Goal: Information Seeking & Learning: Learn about a topic

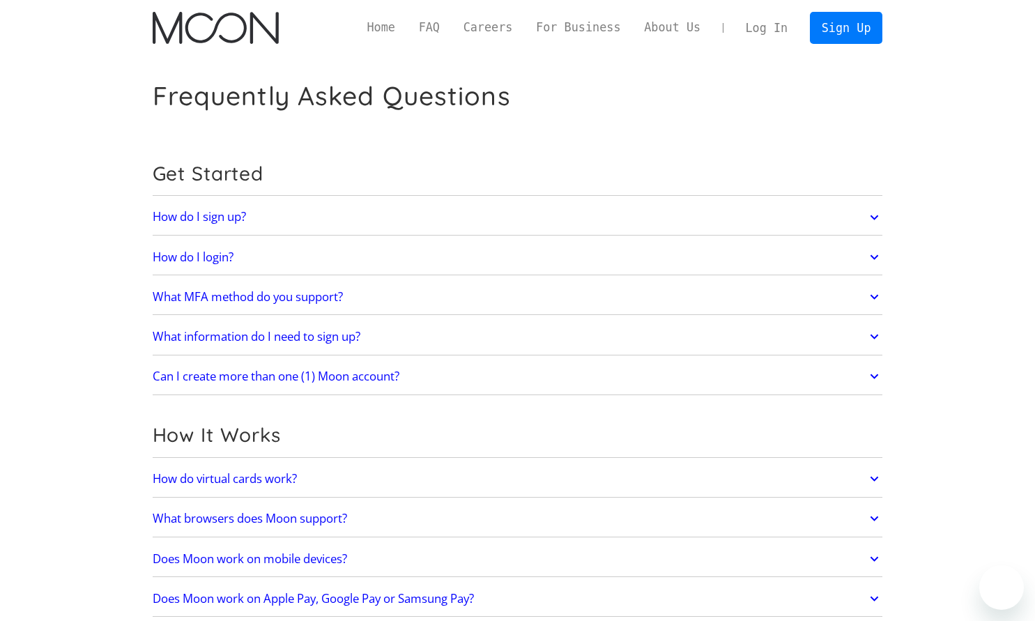
click at [247, 360] on div "Can I create more than one (1) Moon account? No. Each user may only have one ac…" at bounding box center [518, 377] width 730 height 36
click at [242, 369] on h2 "Can I create more than one (1) Moon account?" at bounding box center [276, 376] width 247 height 14
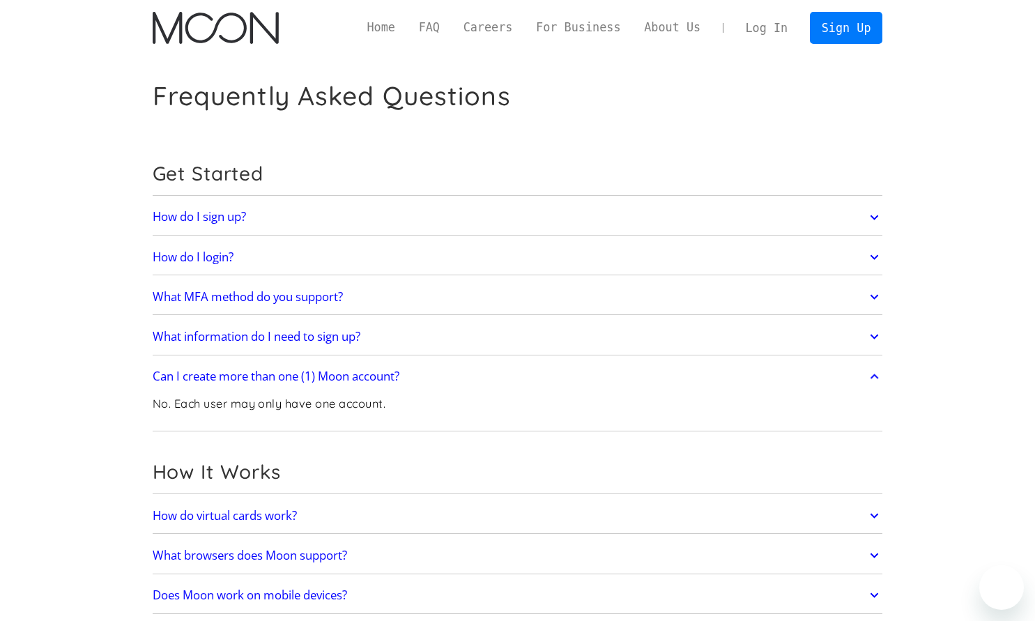
click at [242, 369] on h2 "Can I create more than one (1) Moon account?" at bounding box center [276, 376] width 247 height 14
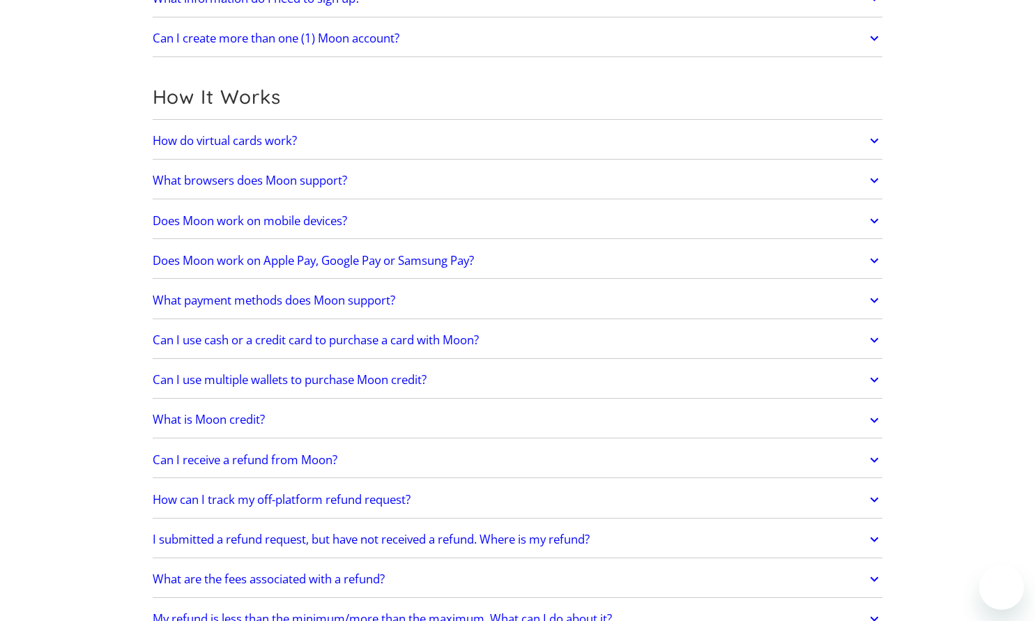
scroll to position [339, 0]
click at [226, 249] on link "Does Moon work on Apple Pay, Google Pay or Samsung Pay?" at bounding box center [518, 259] width 730 height 29
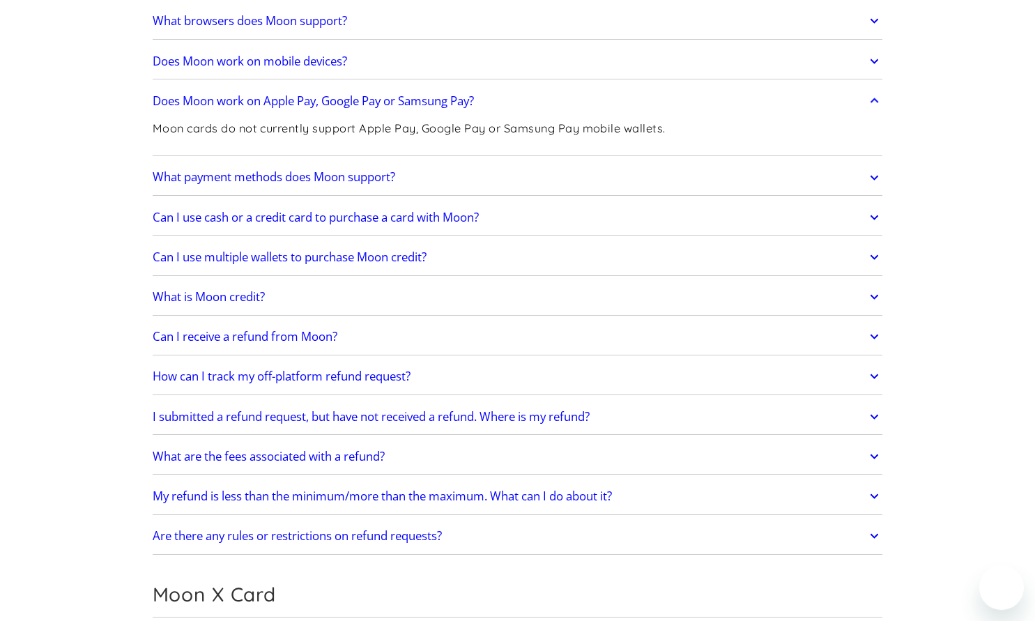
scroll to position [500, 0]
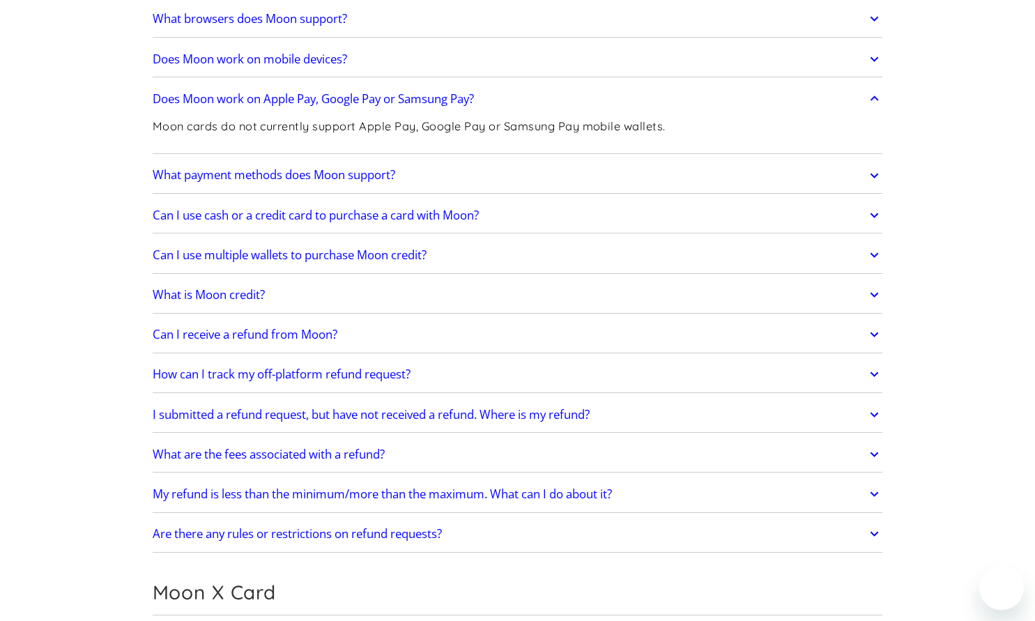
click at [227, 337] on h2 "Can I receive a refund from Moon?" at bounding box center [245, 335] width 185 height 14
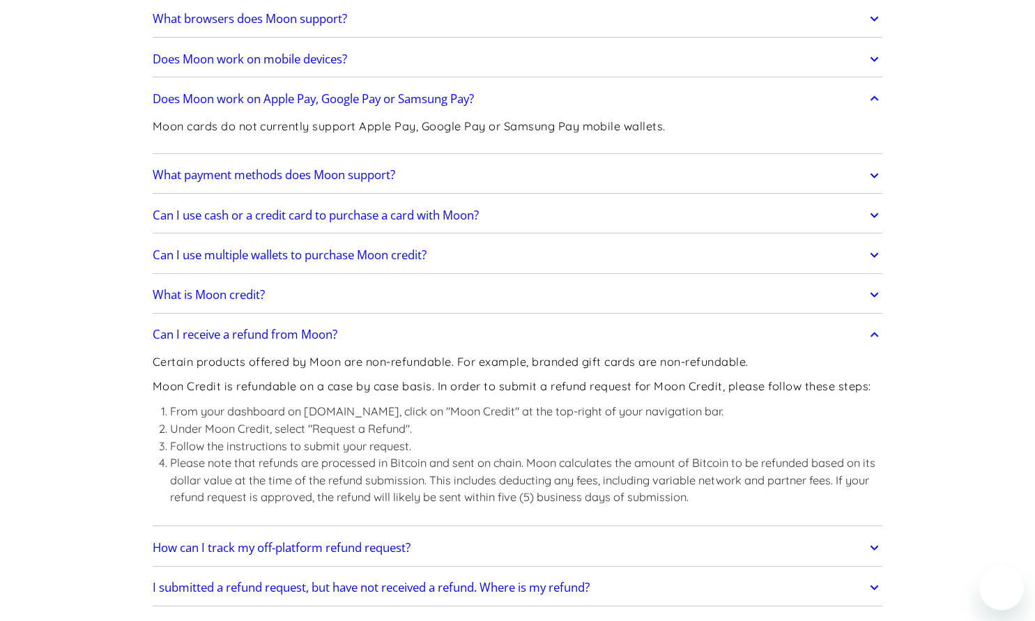
click at [227, 337] on h2 "Can I receive a refund from Moon?" at bounding box center [245, 335] width 185 height 14
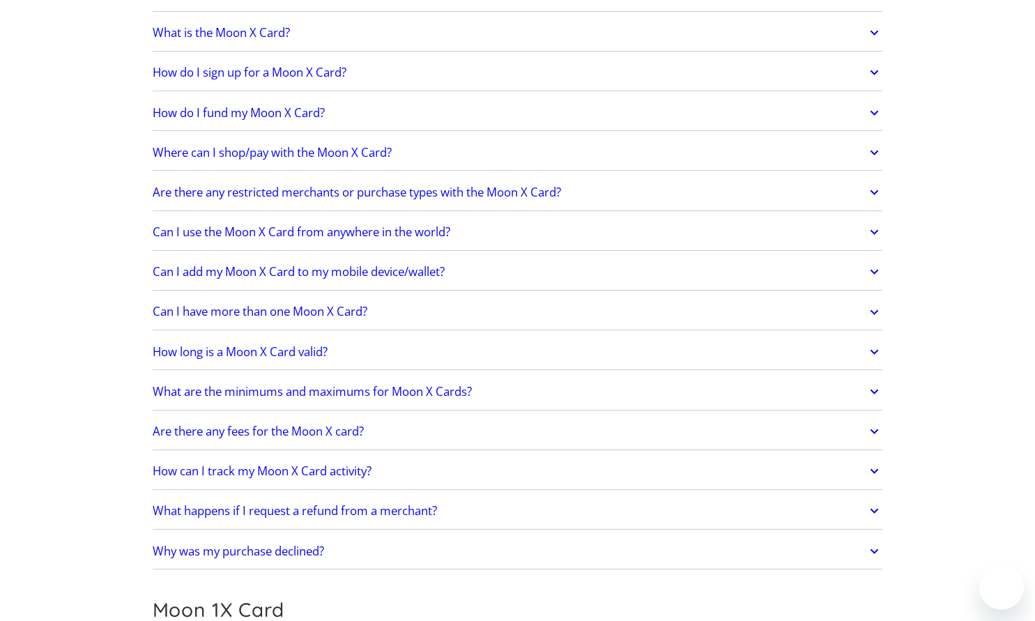
scroll to position [1105, 0]
click at [243, 506] on h2 "What happens if I request a refund from a merchant?" at bounding box center [295, 509] width 284 height 14
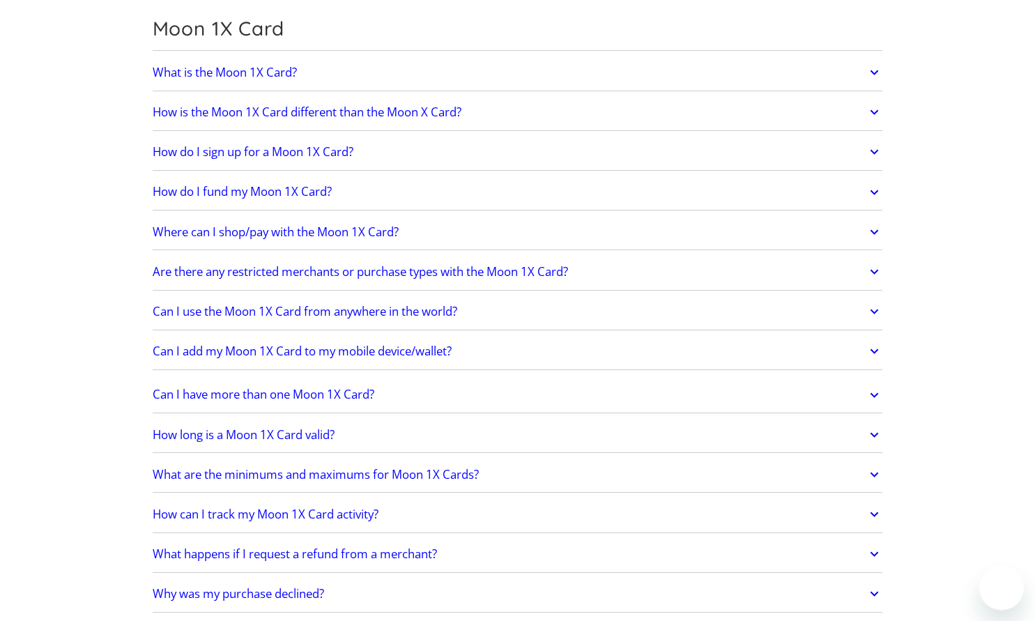
scroll to position [1814, 0]
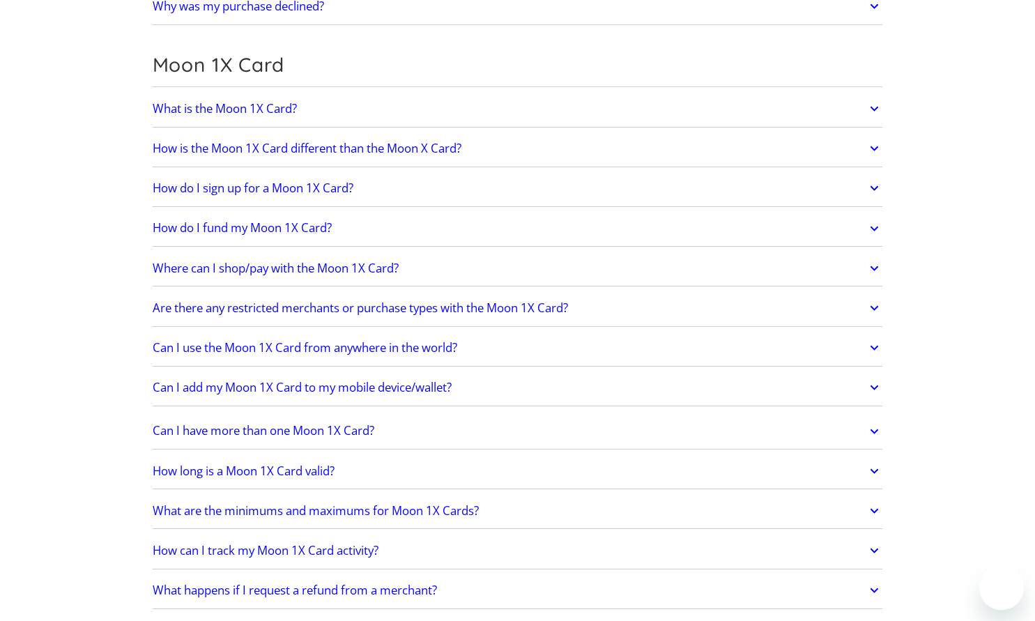
scroll to position [1778, 0]
click at [231, 141] on h2 "How is the Moon 1X Card different than the Moon X Card?" at bounding box center [307, 148] width 309 height 14
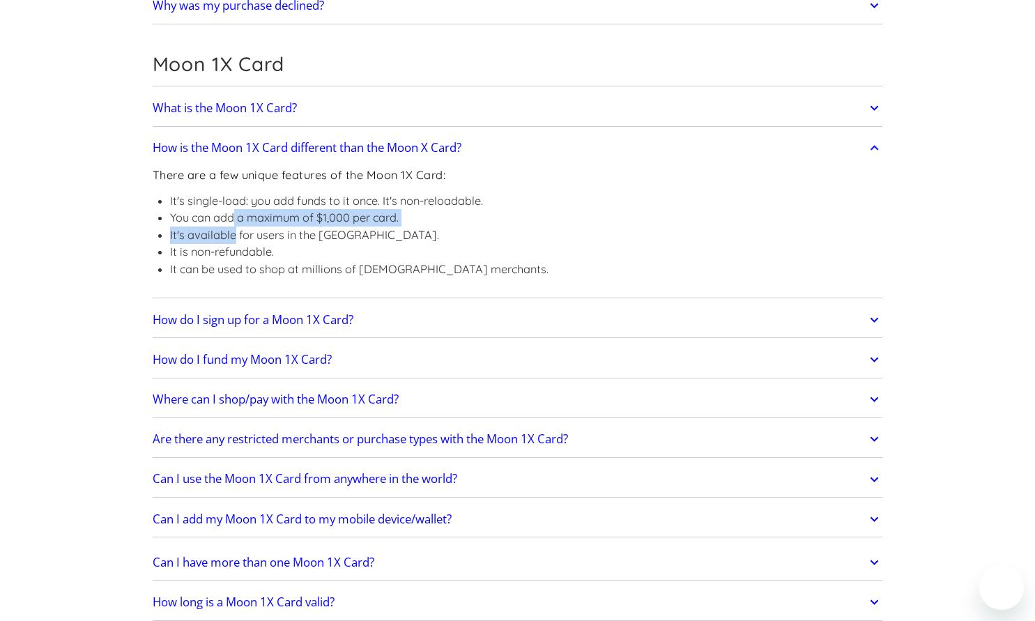
drag, startPoint x: 234, startPoint y: 222, endPoint x: 232, endPoint y: 234, distance: 12.0
click at [232, 234] on ul "It's single-load: you add funds to it once. It's non-reloadable. You can add a …" at bounding box center [351, 235] width 396 height 86
click at [232, 234] on li "It's available for users in the [GEOGRAPHIC_DATA]." at bounding box center [359, 234] width 378 height 17
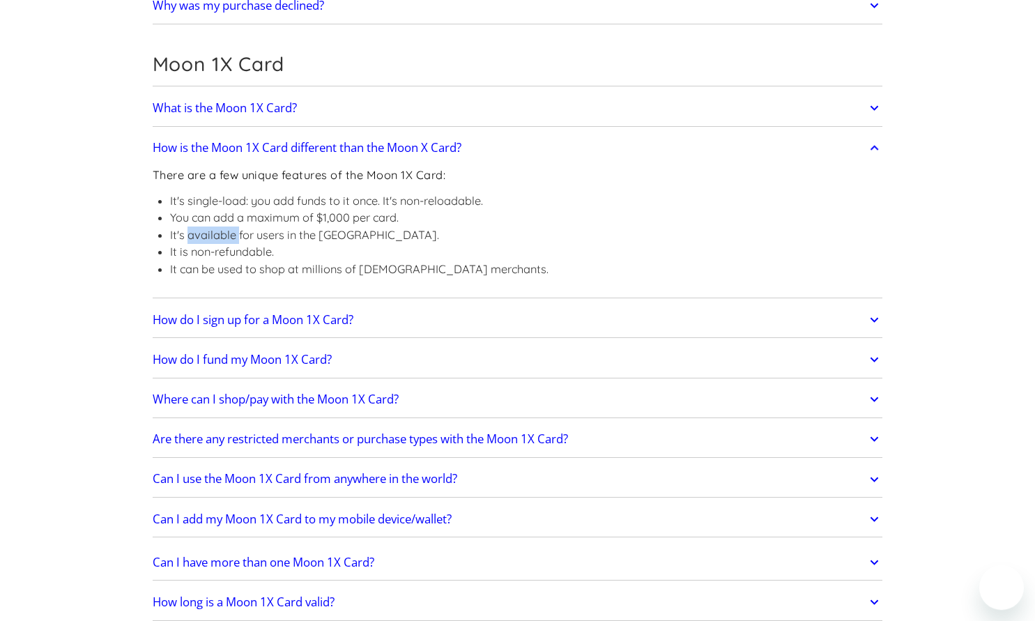
click at [232, 234] on li "It's available for users in the [GEOGRAPHIC_DATA]." at bounding box center [359, 234] width 378 height 17
click at [226, 219] on li "You can add a maximum of $1,000 per card." at bounding box center [359, 217] width 378 height 17
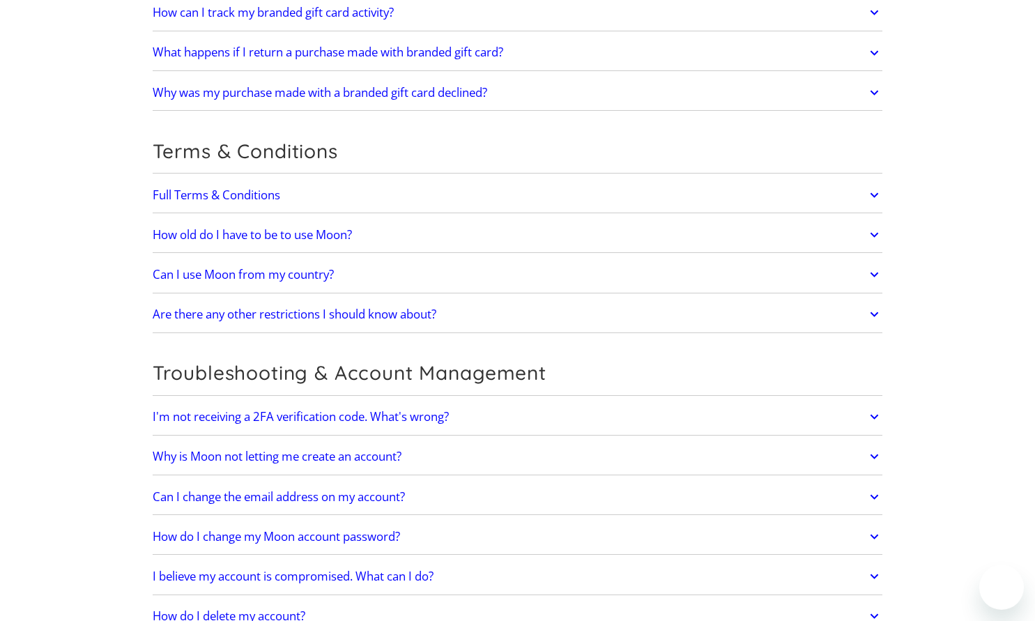
scroll to position [3211, 0]
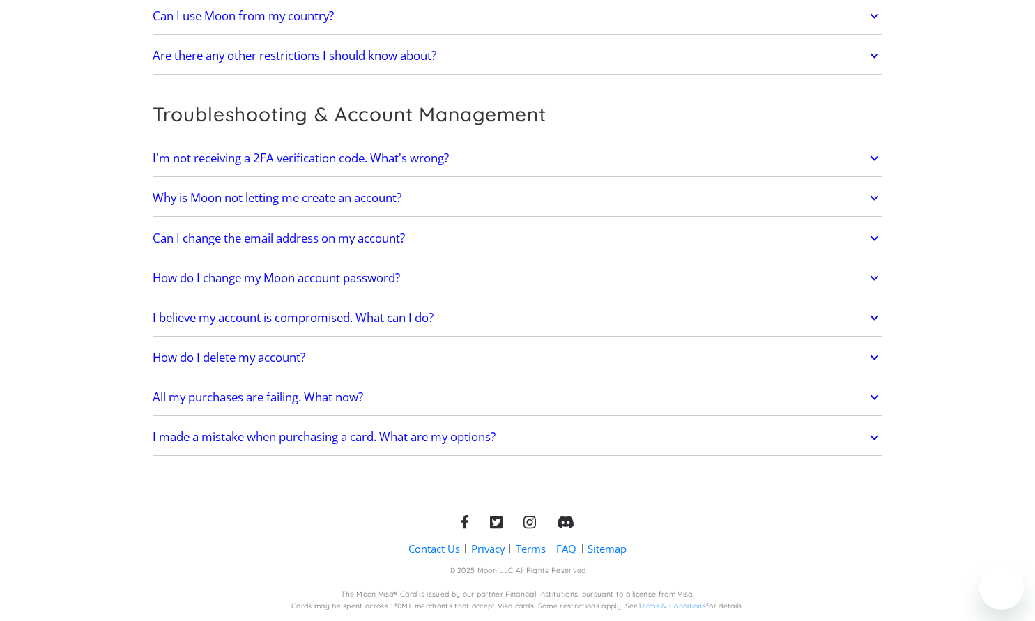
click at [233, 322] on h2 "I believe my account is compromised. What can I do?" at bounding box center [293, 318] width 281 height 14
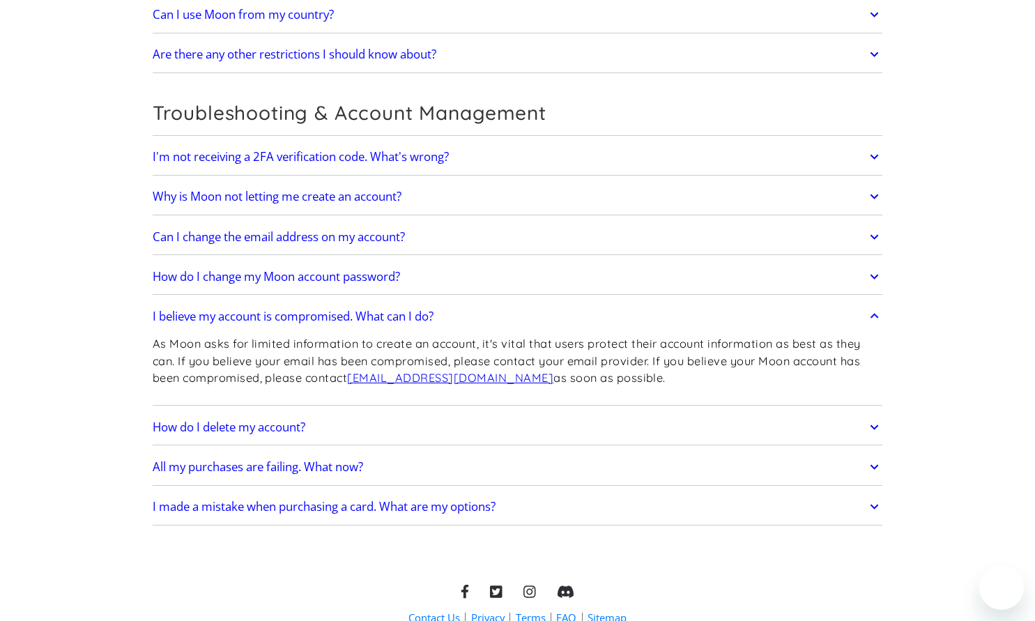
click at [243, 422] on h2 "How do I delete my account?" at bounding box center [229, 427] width 153 height 14
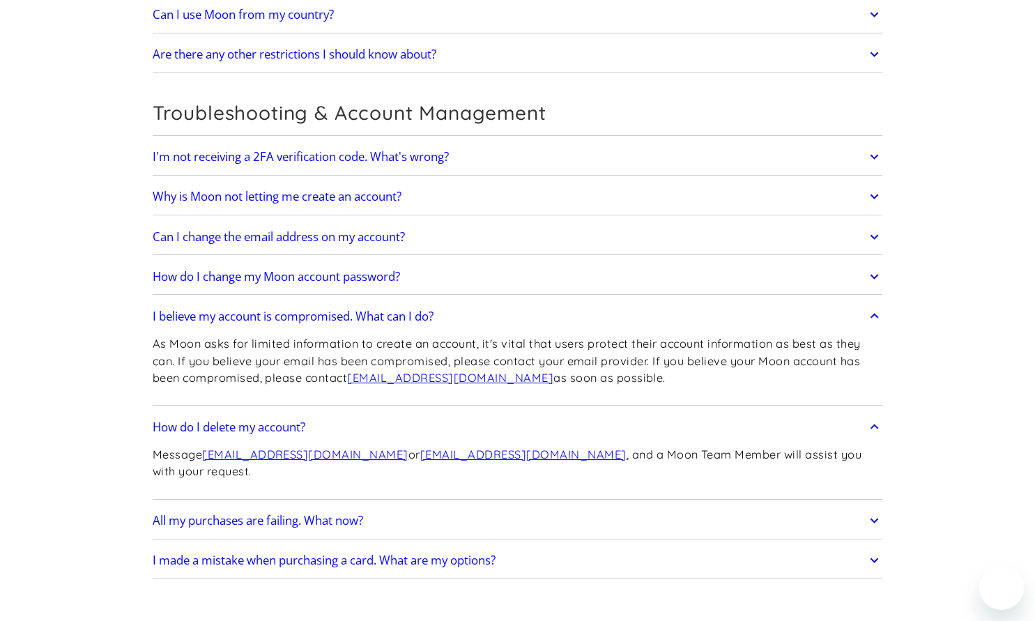
click at [240, 514] on h2 "All my purchases are failing. What now?" at bounding box center [258, 521] width 210 height 14
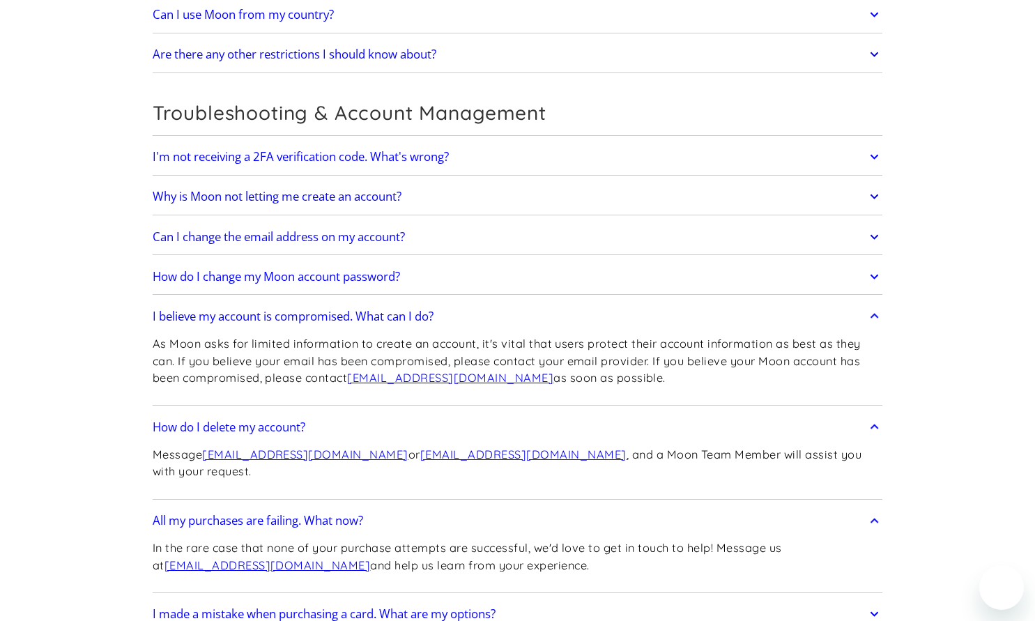
scroll to position [3372, 0]
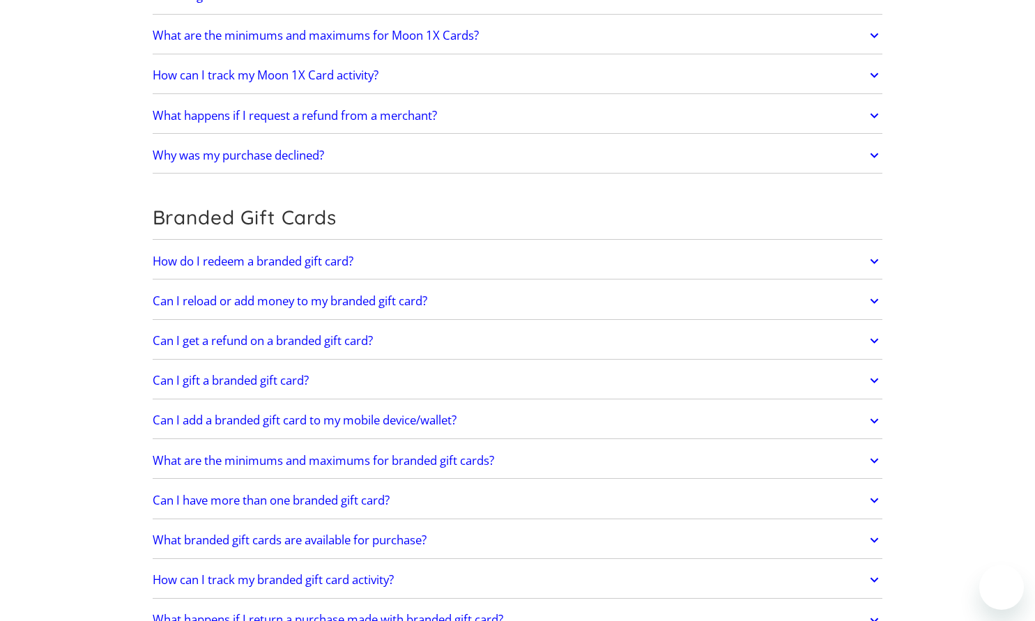
scroll to position [2381, 0]
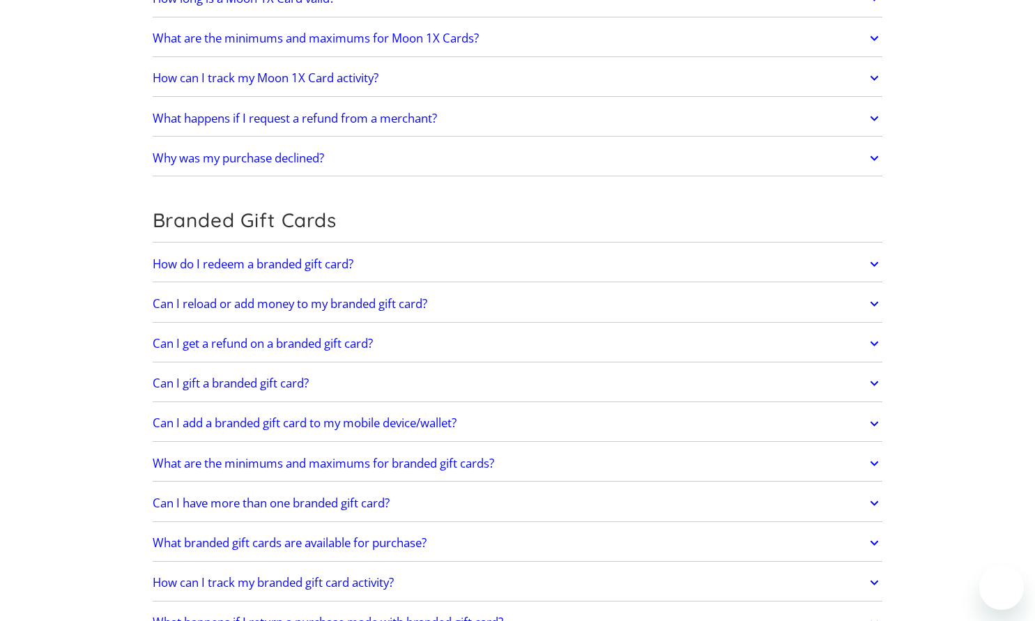
click at [177, 340] on h2 "Can I get a refund on a branded gift card?" at bounding box center [263, 344] width 220 height 14
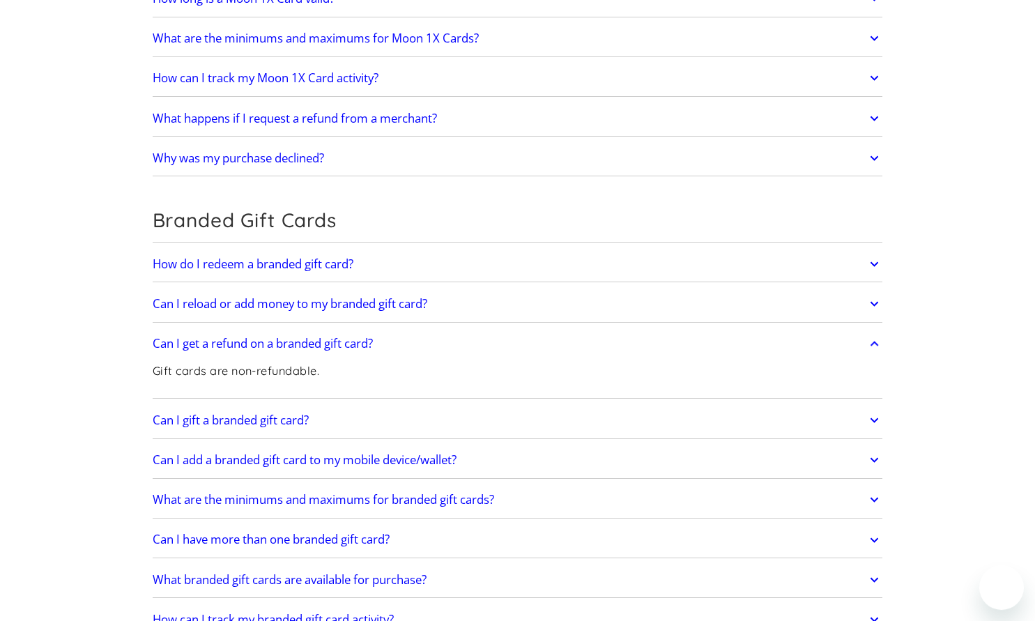
click at [177, 340] on h2 "Can I get a refund on a branded gift card?" at bounding box center [263, 344] width 220 height 14
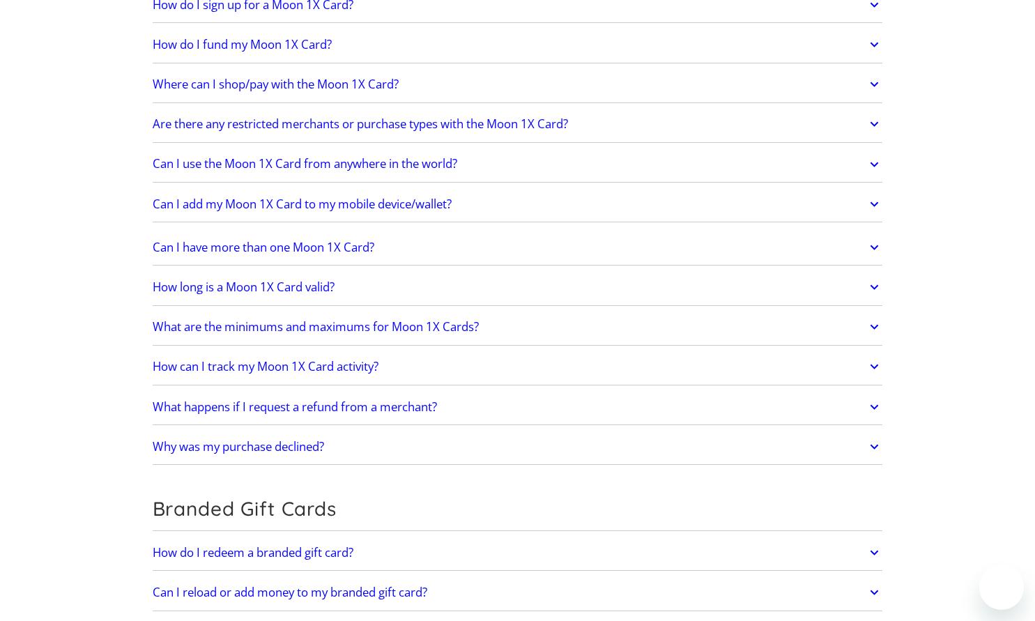
scroll to position [2056, 0]
